Goal: Information Seeking & Learning: Find specific fact

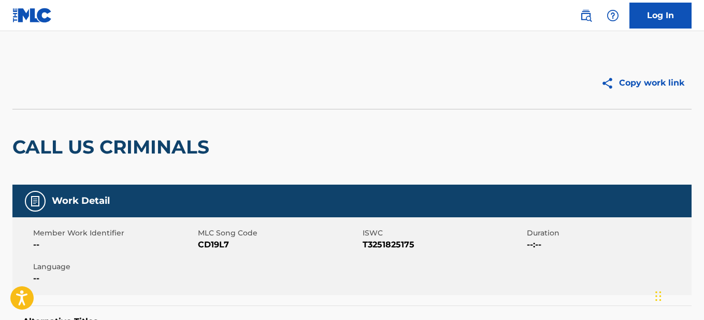
click at [589, 14] on img at bounding box center [586, 15] width 12 height 12
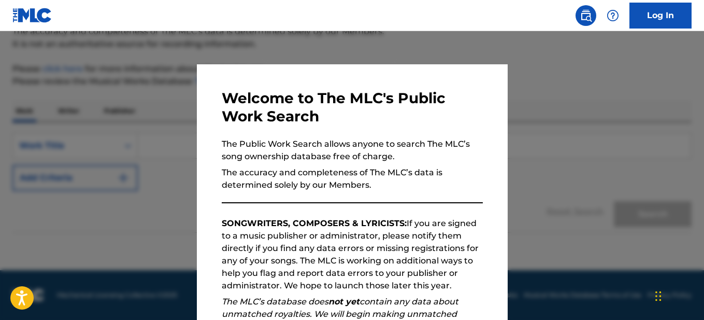
scroll to position [154, 0]
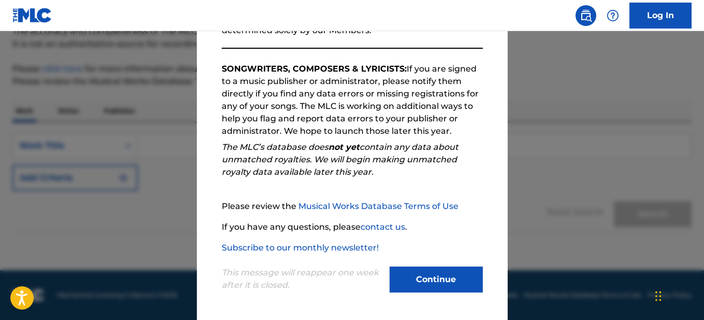
click at [431, 267] on button "Continue" at bounding box center [435, 279] width 93 height 26
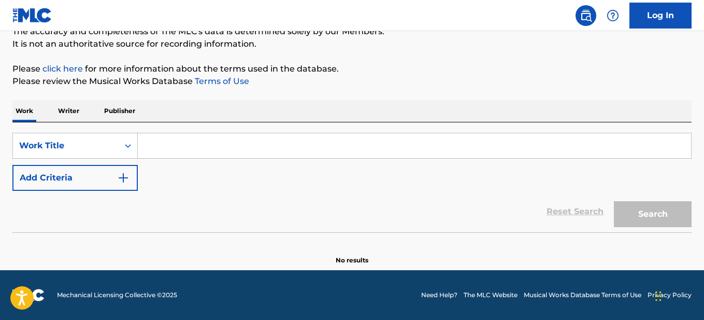
drag, startPoint x: 205, startPoint y: 145, endPoint x: 211, endPoint y: 145, distance: 6.7
click at [205, 145] on input "Search Form" at bounding box center [414, 145] width 553 height 25
paste input "ZYZY"
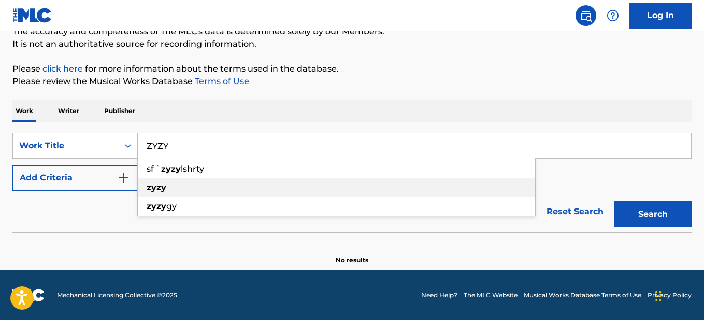
click at [182, 183] on div "zyzy" at bounding box center [336, 187] width 397 height 19
type input "zyzy"
click at [634, 208] on button "Search" at bounding box center [653, 214] width 78 height 26
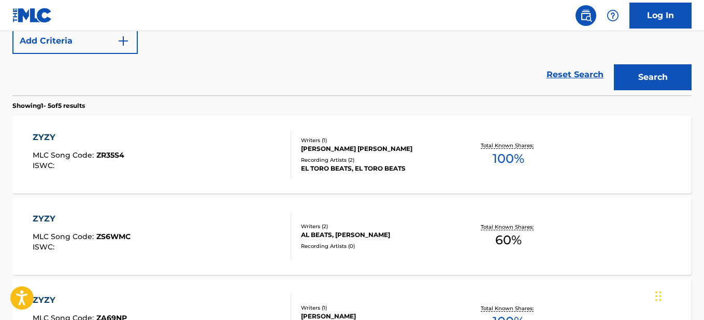
scroll to position [253, 0]
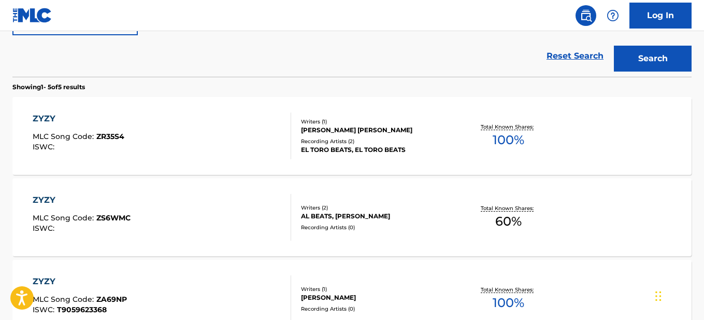
click at [395, 212] on div "AL BEATS, [PERSON_NAME]" at bounding box center [376, 215] width 151 height 9
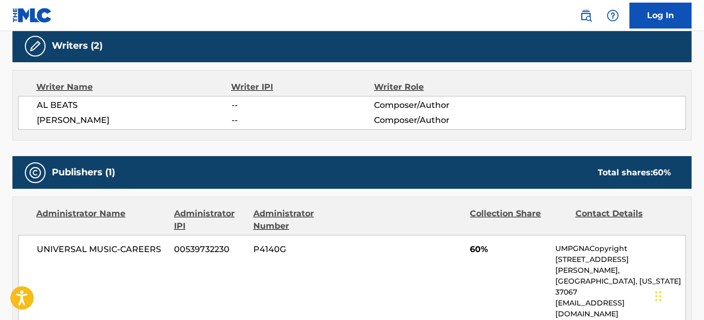
scroll to position [329, 0]
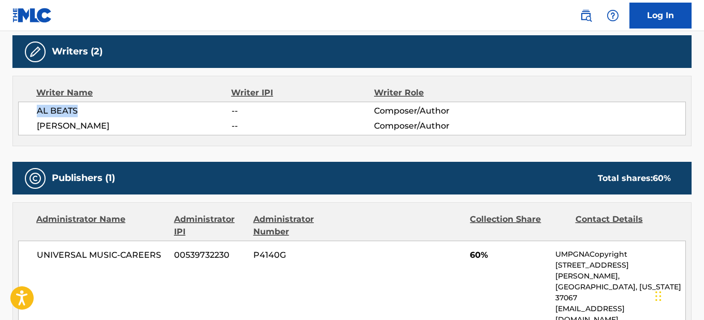
drag, startPoint x: 78, startPoint y: 106, endPoint x: 30, endPoint y: 104, distance: 47.7
click at [30, 104] on div "AL BEATS -- Composer/Author [PERSON_NAME] -- Composer/Author" at bounding box center [352, 119] width 668 height 34
copy span "AL BEATS"
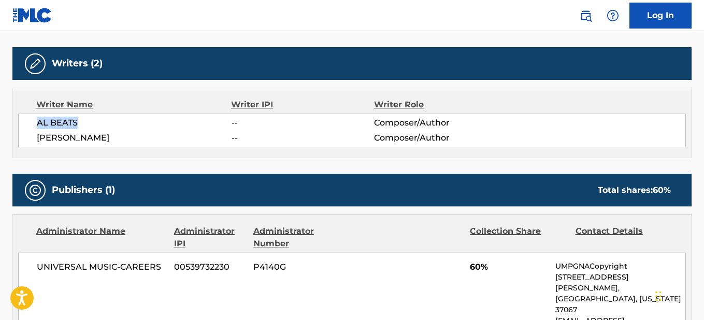
scroll to position [226, 0]
